Goal: Task Accomplishment & Management: Complete application form

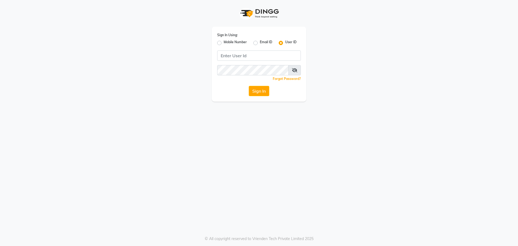
click at [224, 42] on label "Mobile Number" at bounding box center [235, 43] width 23 height 6
click at [224, 42] on input "Mobile Number" at bounding box center [226, 42] width 4 height 4
radio input "true"
radio input "false"
click at [258, 51] on input "Username" at bounding box center [268, 55] width 66 height 10
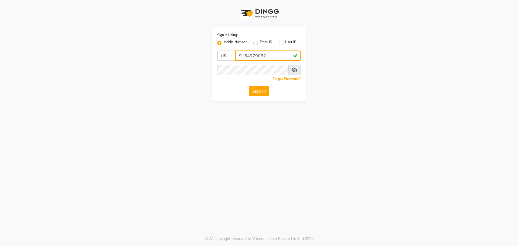
type input "9154979082"
click at [249, 86] on button "Sign In" at bounding box center [259, 91] width 21 height 10
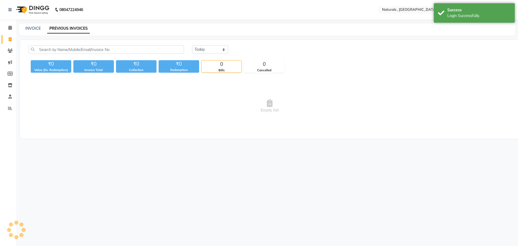
select select "en"
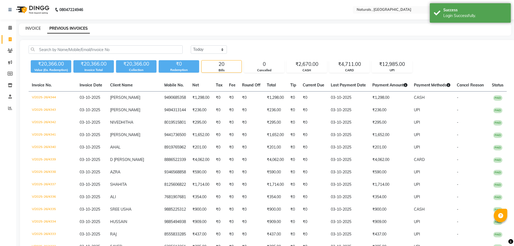
click at [35, 27] on link "INVOICE" at bounding box center [32, 28] width 15 height 5
select select "5818"
select select "service"
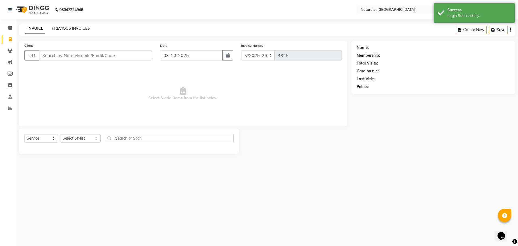
click at [83, 28] on link "PREVIOUS INVOICES" at bounding box center [71, 28] width 38 height 5
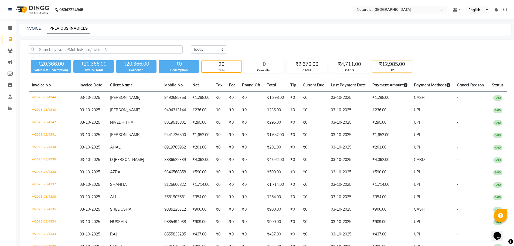
click at [398, 64] on div "₹12,985.00" at bounding box center [392, 64] width 40 height 8
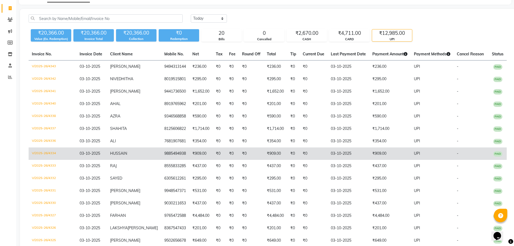
scroll to position [23, 0]
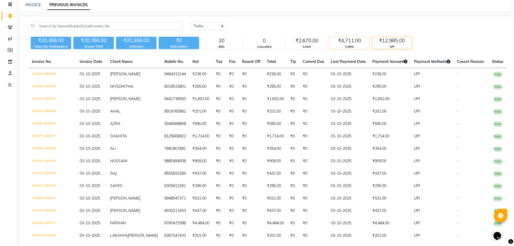
click at [360, 46] on div "CARD" at bounding box center [349, 47] width 40 height 5
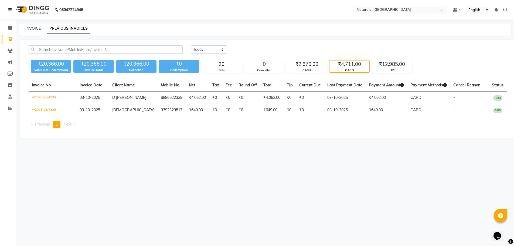
scroll to position [0, 0]
click at [382, 67] on div "₹12,985.00" at bounding box center [392, 64] width 40 height 8
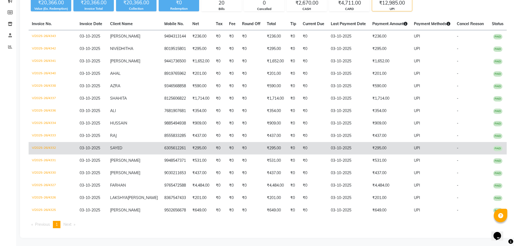
scroll to position [77, 0]
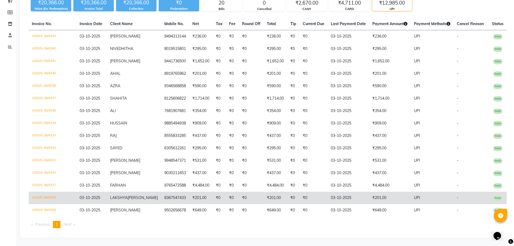
click at [42, 192] on td "V/2025-26/4326" at bounding box center [53, 198] width 48 height 12
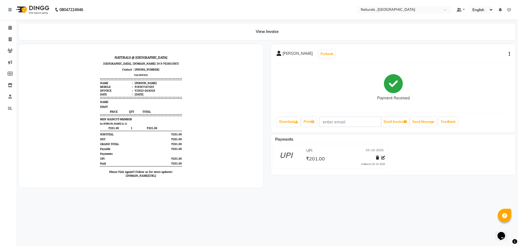
click at [508, 56] on button "button" at bounding box center [508, 54] width 3 height 6
click at [497, 65] on div "Edit Invoice" at bounding box center [482, 64] width 37 height 7
select select "service"
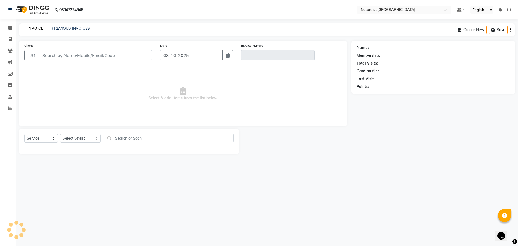
type input "8367547433"
type input "V/2025-26/4326"
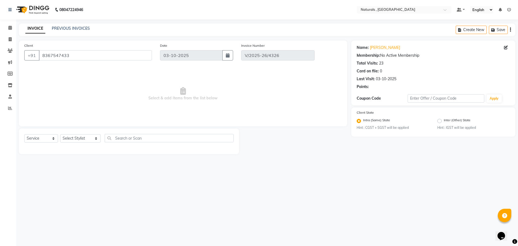
select select "select"
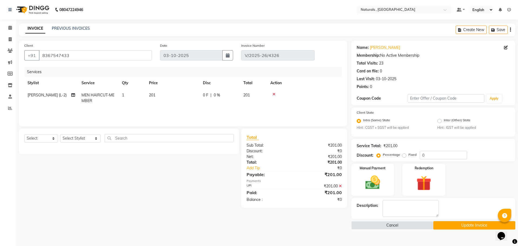
click at [342, 186] on icon at bounding box center [340, 186] width 3 height 4
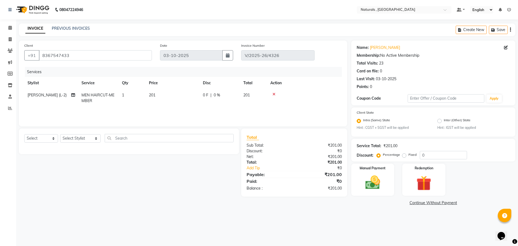
click at [165, 93] on td "201" at bounding box center [173, 98] width 54 height 18
select select "45000"
click at [191, 98] on input "201" at bounding box center [197, 96] width 47 height 8
type input "210"
click at [352, 207] on main "INVOICE PREVIOUS INVOICES Create New Save Client +91 8367547433 Date 03-10-2025…" at bounding box center [267, 118] width 502 height 191
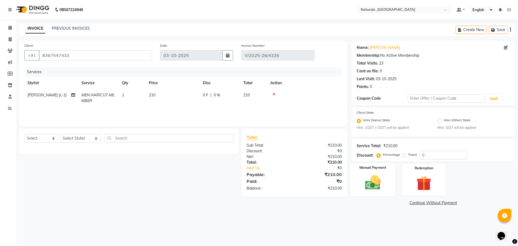
click at [367, 190] on img at bounding box center [372, 183] width 25 height 18
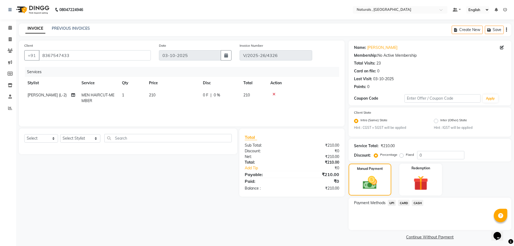
click at [392, 203] on span "UPI" at bounding box center [392, 203] width 8 height 6
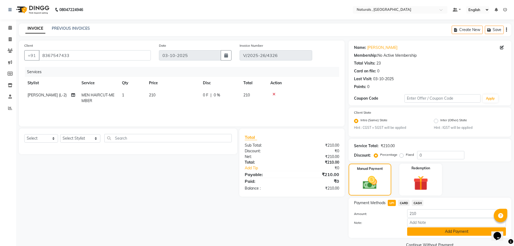
click at [428, 233] on button "Add Payment" at bounding box center [456, 231] width 99 height 8
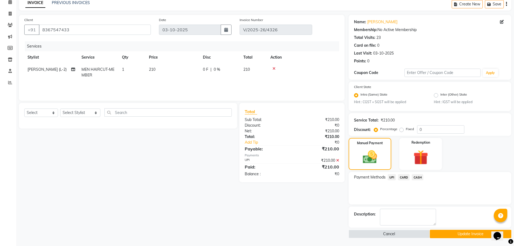
scroll to position [26, 0]
click at [460, 235] on button "Update Invoice" at bounding box center [470, 233] width 81 height 8
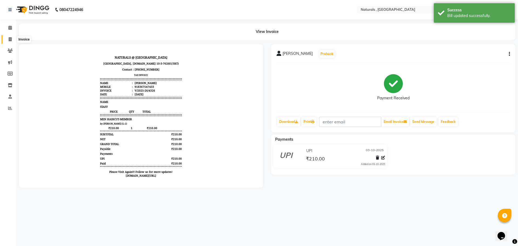
click at [8, 42] on span at bounding box center [9, 39] width 9 height 6
select select "5818"
select select "service"
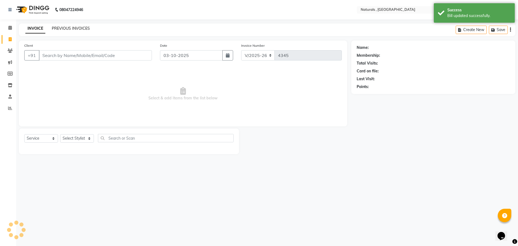
click at [68, 26] on link "PREVIOUS INVOICES" at bounding box center [71, 28] width 38 height 5
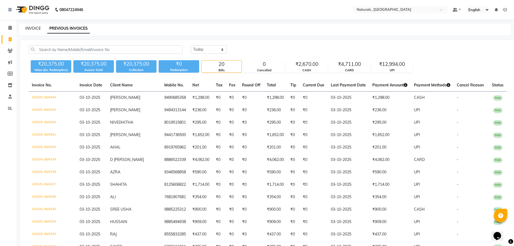
click at [33, 26] on link "INVOICE" at bounding box center [32, 28] width 15 height 5
select select "service"
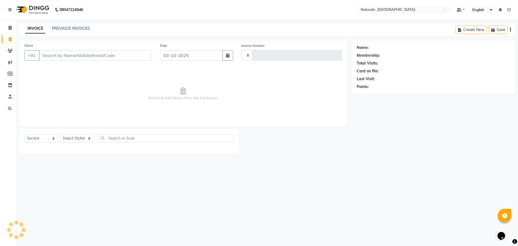
type input "4345"
select select "5818"
click at [61, 54] on input "Client" at bounding box center [95, 55] width 113 height 10
type input "9885057441"
click at [135, 56] on span "Add Client" at bounding box center [137, 55] width 21 height 5
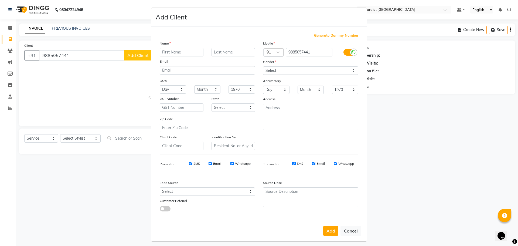
click at [183, 52] on input "text" at bounding box center [182, 52] width 44 height 8
type input "m"
type input "MAMTHA"
click at [315, 74] on select "Select Male Female Other Prefer Not To Say" at bounding box center [310, 70] width 95 height 8
select select "female"
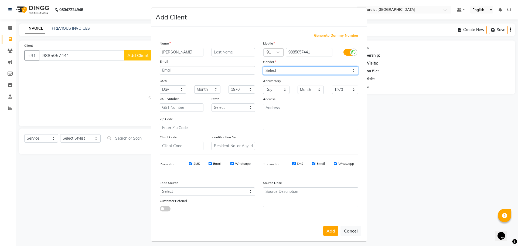
click at [263, 66] on select "Select Male Female Other Prefer Not To Say" at bounding box center [310, 70] width 95 height 8
click at [330, 234] on button "Add" at bounding box center [330, 231] width 15 height 10
select select
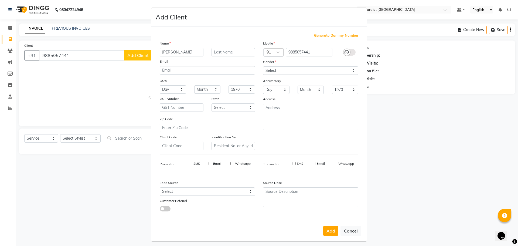
select select
checkbox input "false"
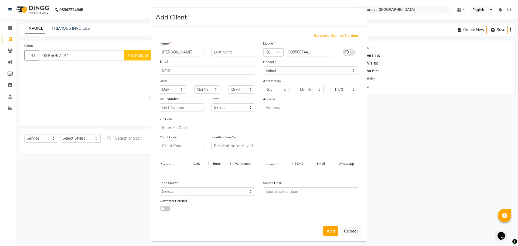
checkbox input "false"
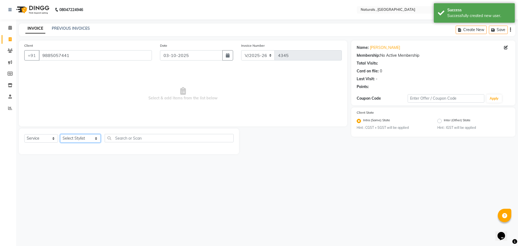
click at [97, 141] on select "Select Stylist ASFIYA (L-3) BHAGYA SHREE GM JAGDISH (L-2) KARIM ( L-2 ) MEHARBA…" at bounding box center [80, 138] width 40 height 8
select select "40756"
click at [60, 134] on select "Select Stylist ASFIYA (L-3) BHAGYA SHREE GM JAGDISH (L-2) KARIM ( L-2 ) MEHARBA…" at bounding box center [80, 138] width 40 height 8
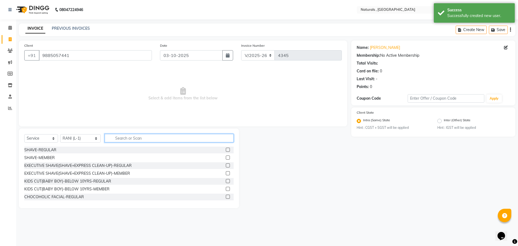
click at [155, 135] on input "text" at bounding box center [169, 138] width 129 height 8
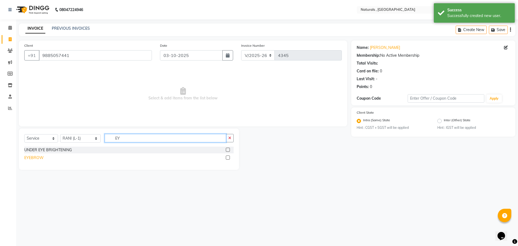
type input "EY"
click at [36, 157] on div "EYEBROW" at bounding box center [33, 158] width 19 height 6
checkbox input "false"
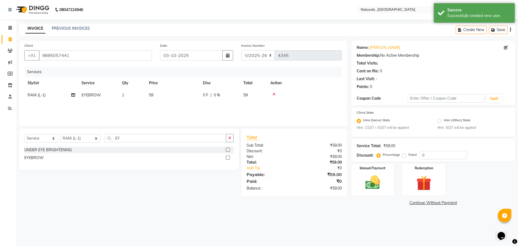
click at [167, 98] on td "59" at bounding box center [173, 95] width 54 height 12
select select "40756"
click at [185, 98] on input "59" at bounding box center [197, 96] width 47 height 8
type input "5"
type input "70"
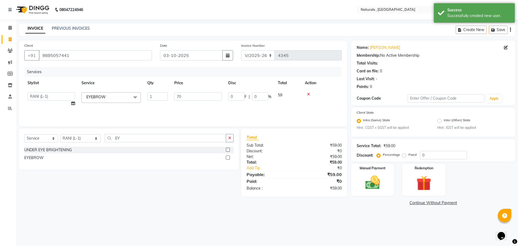
click at [339, 228] on div "08047224946 Select Location × Naturals , Vijay Nagar Colony Default Panel My Pa…" at bounding box center [259, 123] width 518 height 246
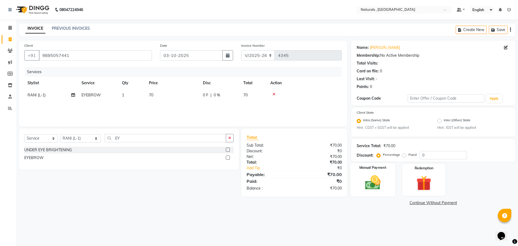
click at [362, 180] on img at bounding box center [372, 183] width 25 height 18
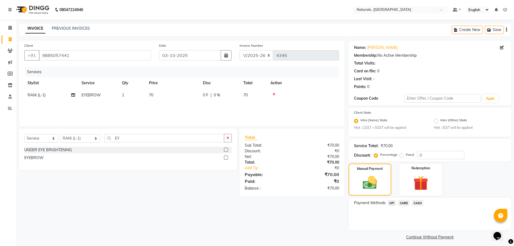
click at [419, 203] on span "CASH" at bounding box center [418, 203] width 12 height 6
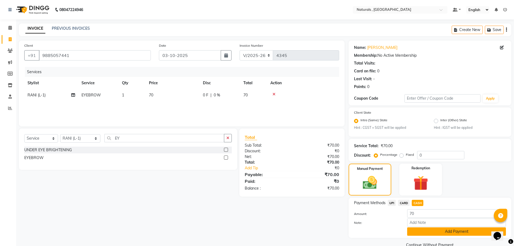
click at [430, 235] on button "Add Payment" at bounding box center [456, 231] width 99 height 8
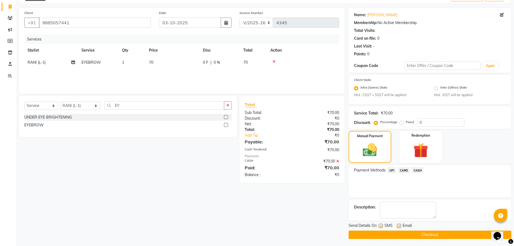
scroll to position [34, 0]
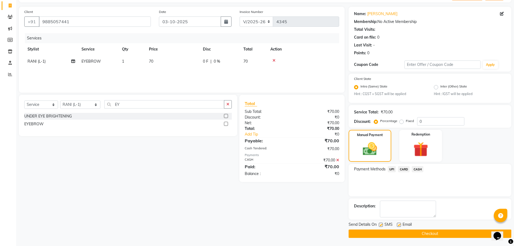
click at [430, 235] on button "Checkout" at bounding box center [430, 233] width 163 height 8
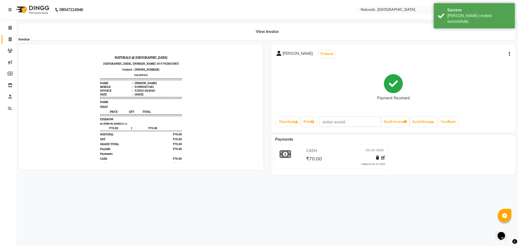
click at [7, 37] on span at bounding box center [9, 39] width 9 height 6
select select "service"
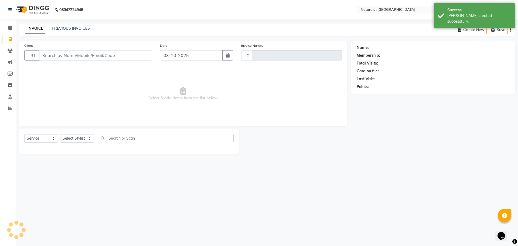
type input "4346"
select select "5818"
click at [64, 28] on link "PREVIOUS INVOICES" at bounding box center [71, 28] width 38 height 5
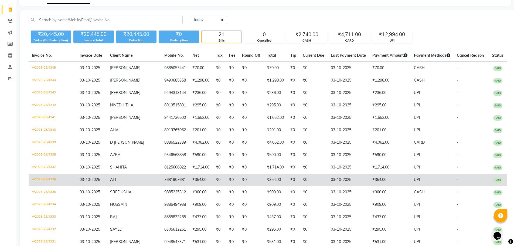
scroll to position [17, 0]
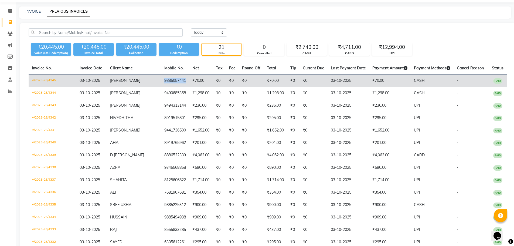
drag, startPoint x: 170, startPoint y: 81, endPoint x: 148, endPoint y: 79, distance: 22.5
click at [161, 79] on td "9885057441" at bounding box center [175, 80] width 28 height 13
copy td "9885057441"
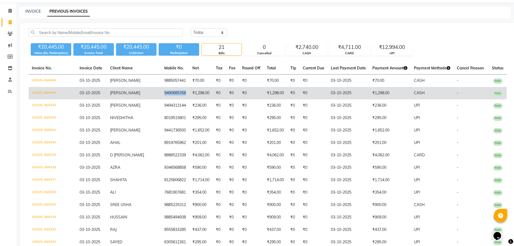
drag, startPoint x: 171, startPoint y: 93, endPoint x: 149, endPoint y: 91, distance: 22.1
click at [161, 91] on td "9490685358" at bounding box center [175, 93] width 28 height 12
copy td "9490685358"
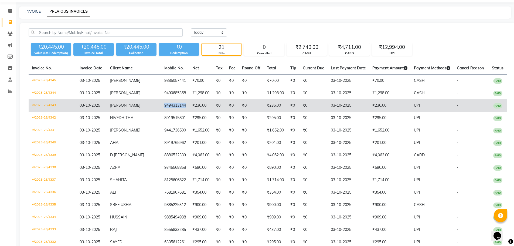
drag, startPoint x: 171, startPoint y: 105, endPoint x: 148, endPoint y: 104, distance: 22.4
click at [161, 104] on td "9494313144" at bounding box center [175, 105] width 28 height 12
copy td "9494313144"
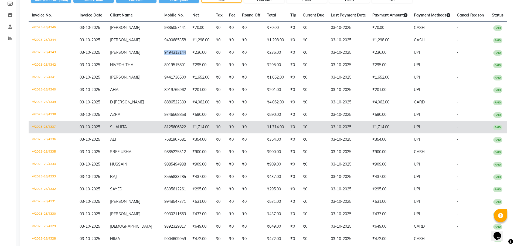
scroll to position [71, 0]
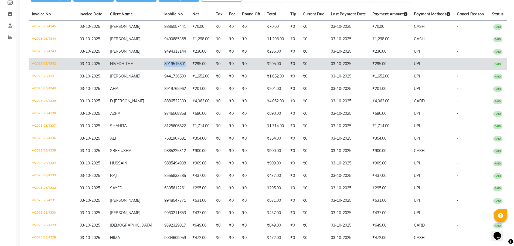
drag, startPoint x: 170, startPoint y: 69, endPoint x: 146, endPoint y: 69, distance: 24.0
click at [161, 69] on td "8019515801" at bounding box center [175, 64] width 28 height 12
copy td "8019515801"
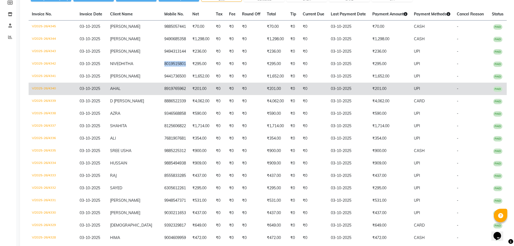
scroll to position [0, 0]
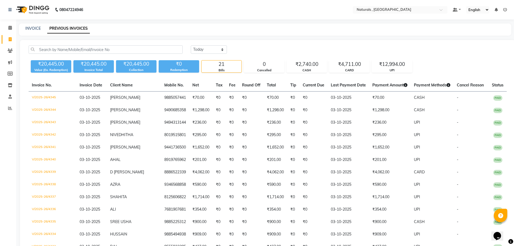
click at [168, 5] on nav "08047224946 Select Location × Naturals , Vijay Nagar Colony Default Panel My Pa…" at bounding box center [257, 9] width 514 height 19
click at [33, 27] on link "INVOICE" at bounding box center [32, 28] width 15 height 5
select select "service"
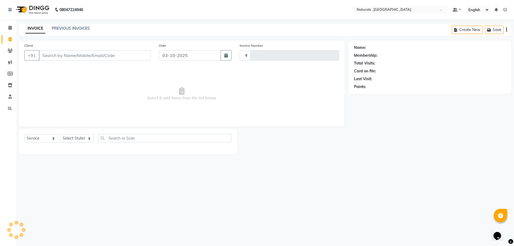
type input "4346"
select select "5818"
click at [69, 28] on link "PREVIOUS INVOICES" at bounding box center [71, 28] width 38 height 5
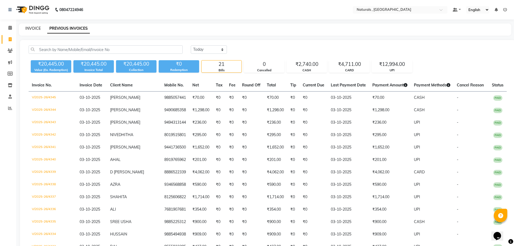
click at [36, 29] on link "INVOICE" at bounding box center [32, 28] width 15 height 5
select select "service"
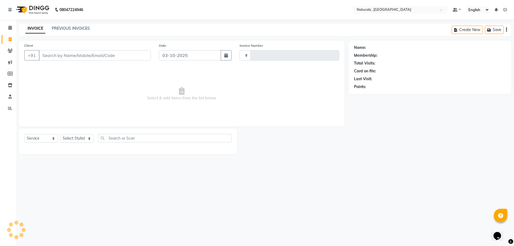
type input "4346"
select select "5818"
click at [51, 54] on input "Client" at bounding box center [95, 55] width 113 height 10
type input "9182834675"
click at [143, 53] on span "Add Client" at bounding box center [137, 55] width 21 height 5
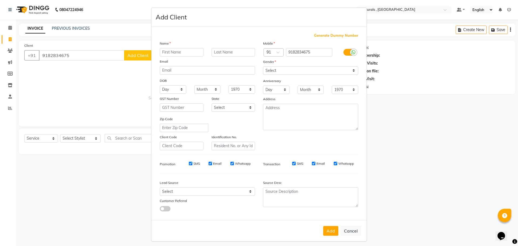
click at [186, 53] on input "text" at bounding box center [182, 52] width 44 height 8
type input "TASNEEM"
click at [295, 71] on select "Select Male Female Other Prefer Not To Say" at bounding box center [310, 70] width 95 height 8
select select "female"
click at [263, 66] on select "Select Male Female Other Prefer Not To Say" at bounding box center [310, 70] width 95 height 8
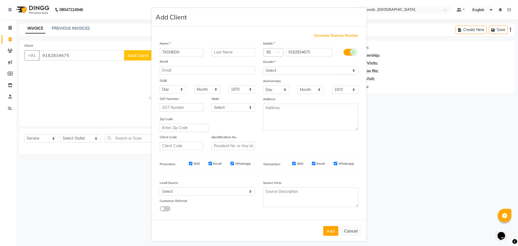
click at [331, 237] on div "Add Cancel" at bounding box center [258, 230] width 215 height 21
click at [329, 231] on button "Add" at bounding box center [330, 231] width 15 height 10
select select
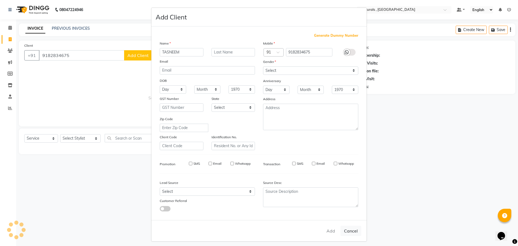
select select
checkbox input "false"
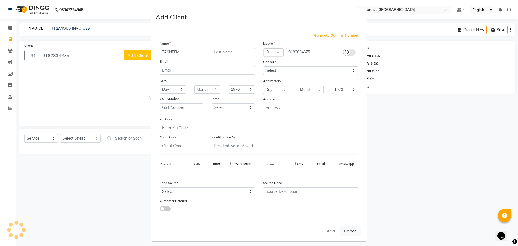
checkbox input "false"
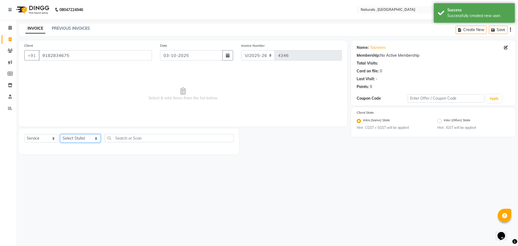
click at [95, 139] on select "Select Stylist ASFIYA (L-3) BHAGYA SHREE GM JAGDISH (L-2) KARIM ( L-2 ) MEHARBA…" at bounding box center [80, 138] width 40 height 8
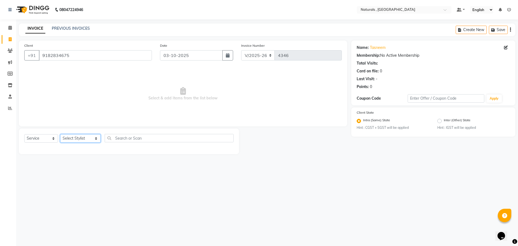
select select "40678"
click at [60, 134] on select "Select Stylist ASFIYA (L-3) BHAGYA SHREE GM JAGDISH (L-2) KARIM ( L-2 ) MEHARBA…" at bounding box center [80, 138] width 40 height 8
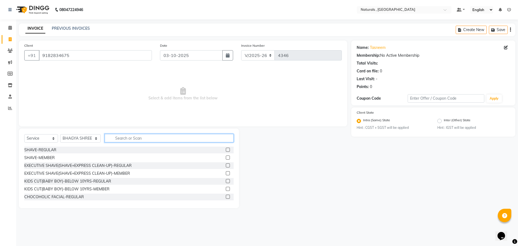
click at [122, 135] on input "text" at bounding box center [169, 138] width 129 height 8
type input "FULL ARMS"
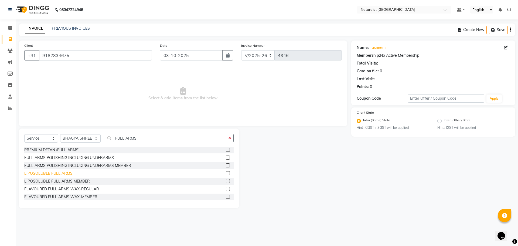
click at [66, 172] on div "LIPOSOLUBLE FULL ARMS" at bounding box center [48, 173] width 48 height 6
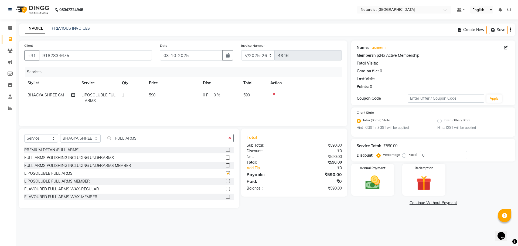
checkbox input "false"
click at [147, 139] on input "FULL ARMS" at bounding box center [166, 138] width 122 height 8
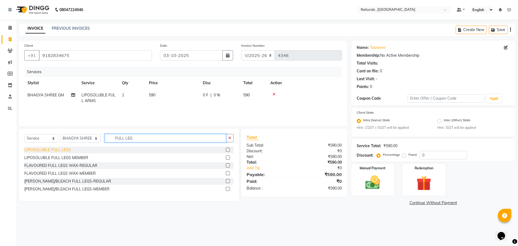
type input "FULL LEG"
click at [61, 151] on div "LIPOSOLUBLE FULL LEGS" at bounding box center [47, 150] width 47 height 6
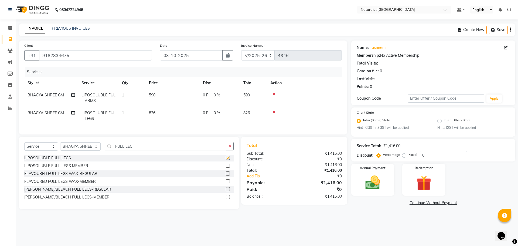
checkbox input "false"
click at [138, 150] on input "FULL LEG" at bounding box center [166, 146] width 122 height 8
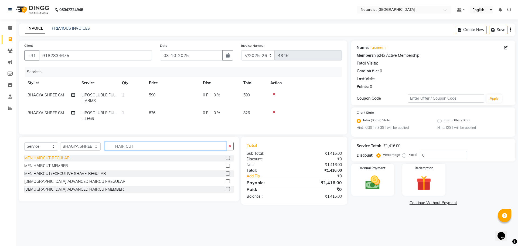
type input "HAIR CUT"
click at [39, 161] on div "MEN HAIRCUT-REGULAR" at bounding box center [46, 158] width 45 height 6
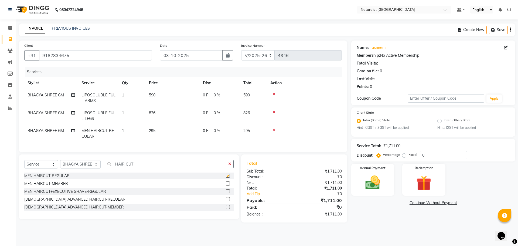
checkbox input "false"
click at [141, 168] on input "HAIR CUT" at bounding box center [166, 164] width 122 height 8
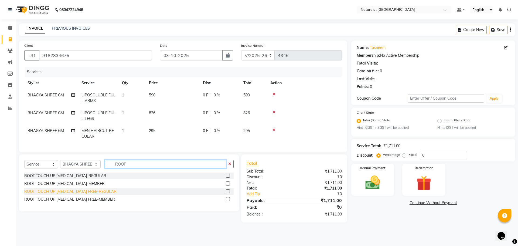
type input "ROOT"
click at [68, 194] on div "ROOT TOUCH UP AMMONIA FREE-REGULAR" at bounding box center [70, 192] width 92 height 6
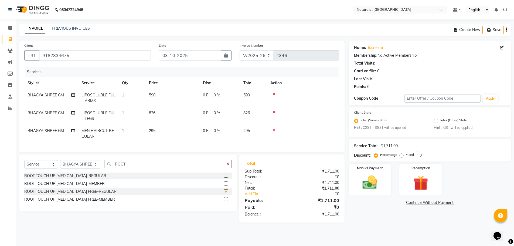
checkbox input "false"
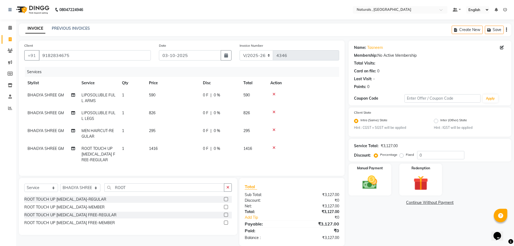
click at [145, 186] on div "Select Service Product Membership Package Voucher Prepaid Gift Card Select Styl…" at bounding box center [128, 206] width 218 height 57
click at [139, 189] on input "ROOT" at bounding box center [164, 187] width 120 height 8
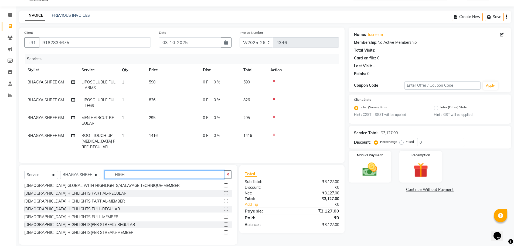
scroll to position [24, 0]
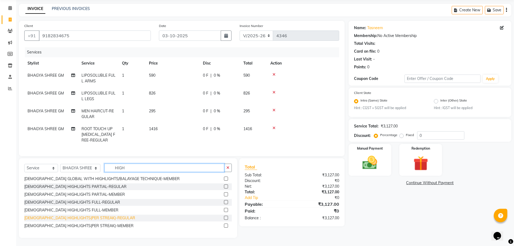
type input "HIGH"
click at [83, 219] on div "FEMALE HIGHLIGHTS(PER STREAK)-REGULAR" at bounding box center [79, 218] width 111 height 6
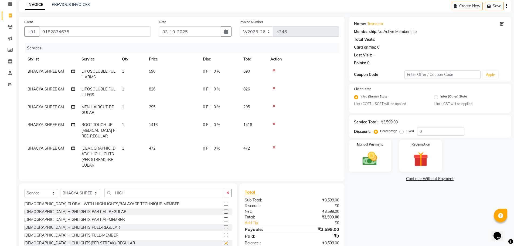
checkbox input "false"
click at [151, 146] on span "472" at bounding box center [152, 148] width 6 height 5
select select "40678"
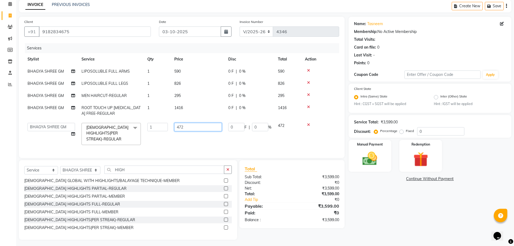
click at [197, 129] on input "472" at bounding box center [197, 127] width 47 height 8
type input "4"
type input "572"
click at [172, 136] on tbody "BHAGYA SHREE GM LIPOSOLUBLE FULL ARMS 1 590 0 F | 0 % 590 BHAGYA SHREE GM LIPOS…" at bounding box center [181, 106] width 315 height 83
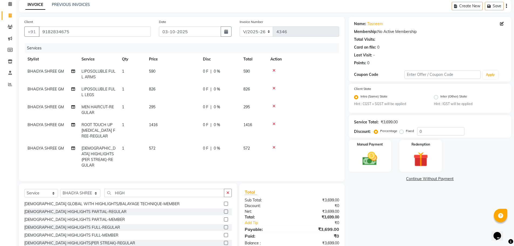
click at [130, 149] on td "1" at bounding box center [132, 156] width 27 height 29
select select "40678"
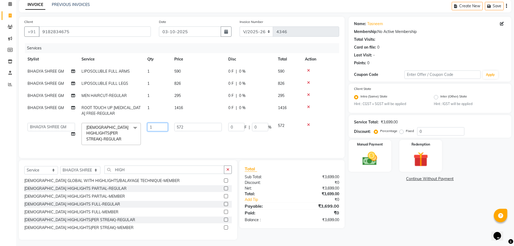
click at [161, 127] on input "1" at bounding box center [157, 127] width 21 height 8
type input "20"
click at [372, 217] on div "Name: Tasneem Membership: No Active Membership Total Visits: Card on file: 0 La…" at bounding box center [432, 128] width 167 height 223
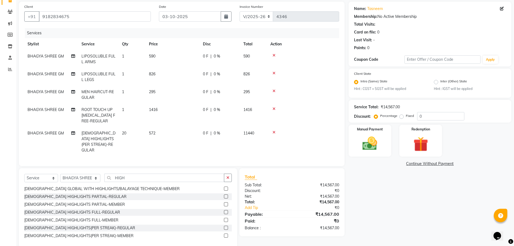
scroll to position [47, 0]
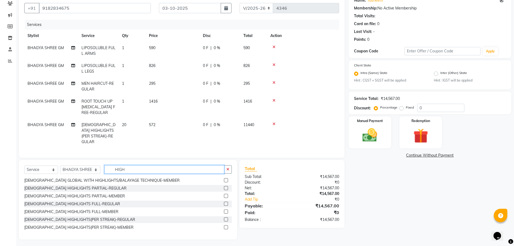
click at [128, 166] on input "HIGH" at bounding box center [164, 169] width 120 height 8
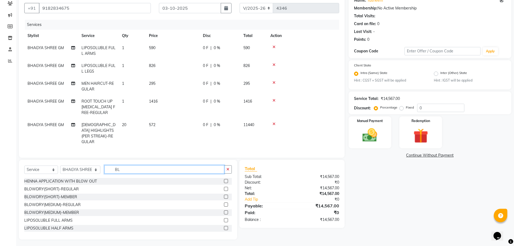
type input "B"
type input "H"
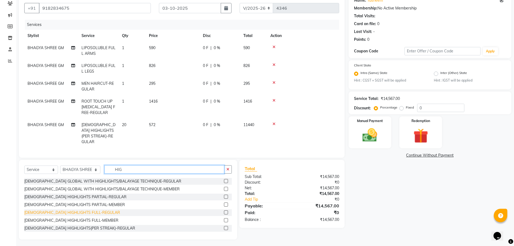
scroll to position [9, 0]
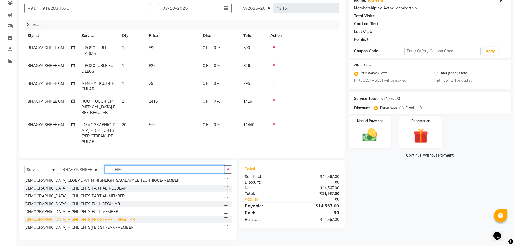
type input "HIG"
click at [51, 217] on div "FEMALE HIGHLIGHTS(PER STREAK)-REGULAR" at bounding box center [79, 220] width 111 height 6
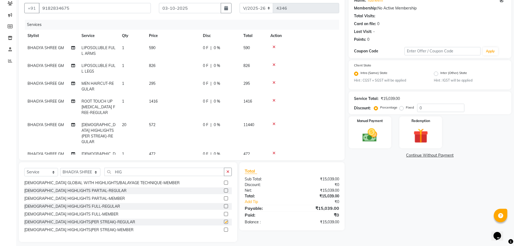
checkbox input "false"
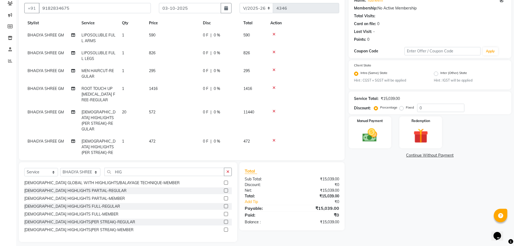
scroll to position [19, 0]
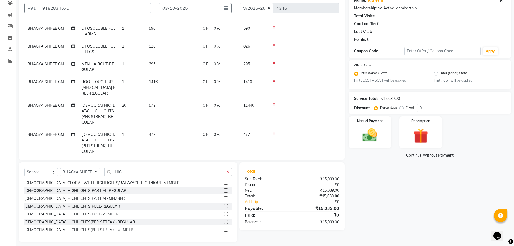
click at [160, 132] on td "472" at bounding box center [173, 142] width 54 height 29
select select "40678"
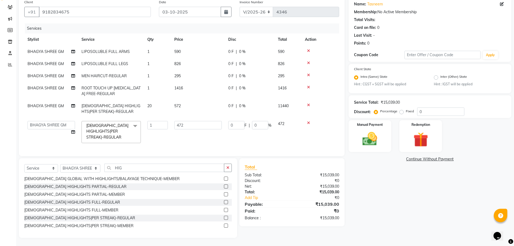
scroll to position [47, 0]
click at [194, 121] on input "472" at bounding box center [197, 125] width 47 height 8
type input "4"
type input "600"
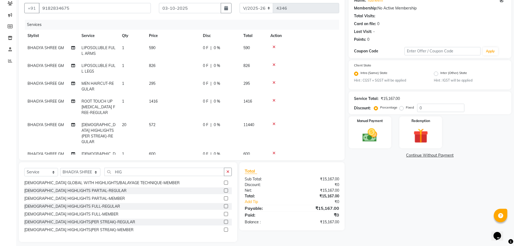
click at [388, 201] on div "Name: Tasneem Membership: No Active Membership Total Visits: Card on file: 0 La…" at bounding box center [432, 117] width 167 height 248
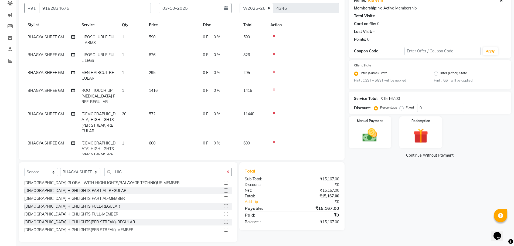
scroll to position [19, 0]
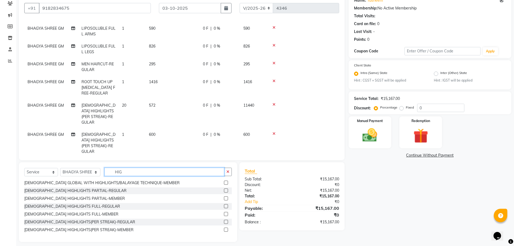
click at [154, 171] on input "HIG" at bounding box center [164, 172] width 120 height 8
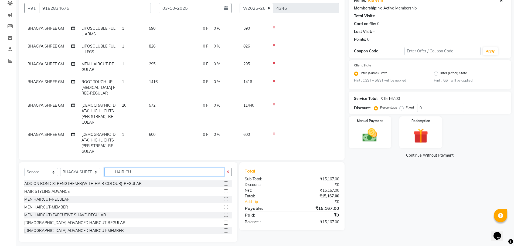
scroll to position [40, 0]
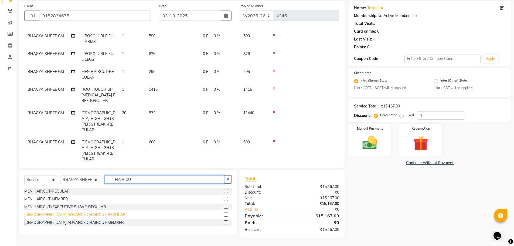
type input "HAIR CUT"
click at [74, 214] on div "FEMALE ADVANCED HAIRCUT-REGULAR" at bounding box center [74, 215] width 101 height 6
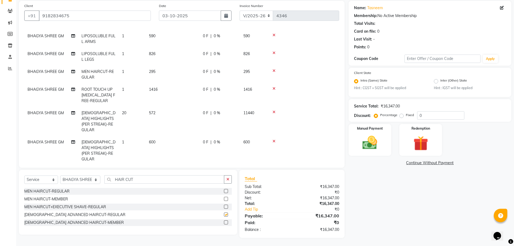
checkbox input "false"
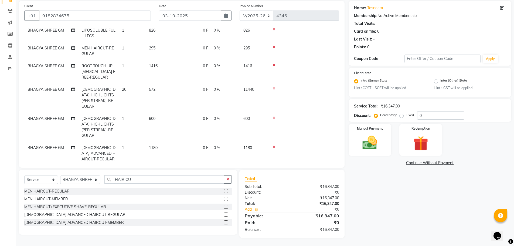
scroll to position [0, 0]
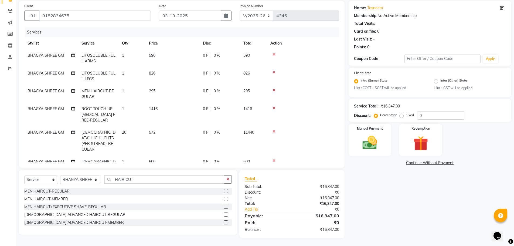
click at [275, 88] on icon at bounding box center [273, 90] width 3 height 4
